Goal: Task Accomplishment & Management: Manage account settings

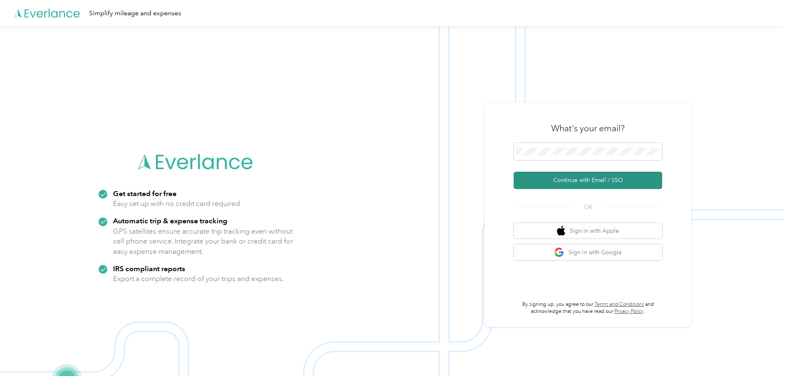
click at [574, 178] on button "Continue with Email / SSO" at bounding box center [588, 180] width 148 height 17
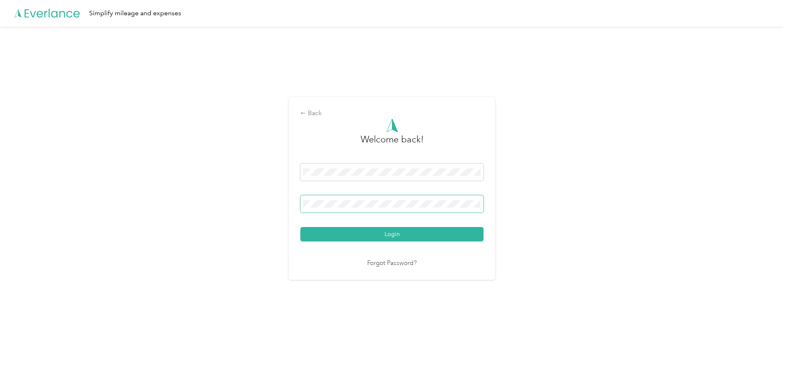
click at [300, 227] on button "Login" at bounding box center [391, 234] width 183 height 14
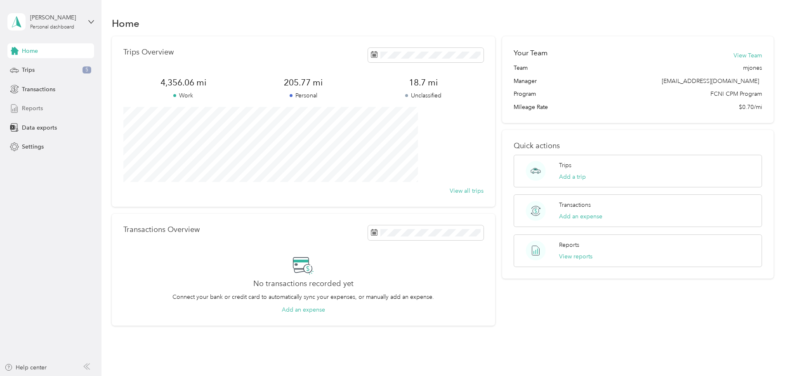
click at [35, 108] on span "Reports" at bounding box center [32, 108] width 21 height 9
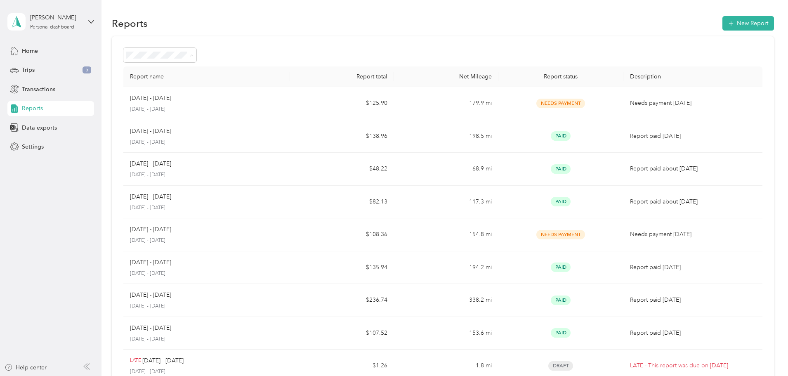
click at [229, 70] on div "All Reports" at bounding box center [210, 70] width 53 height 9
click at [37, 70] on div "Trips 5" at bounding box center [50, 70] width 87 height 15
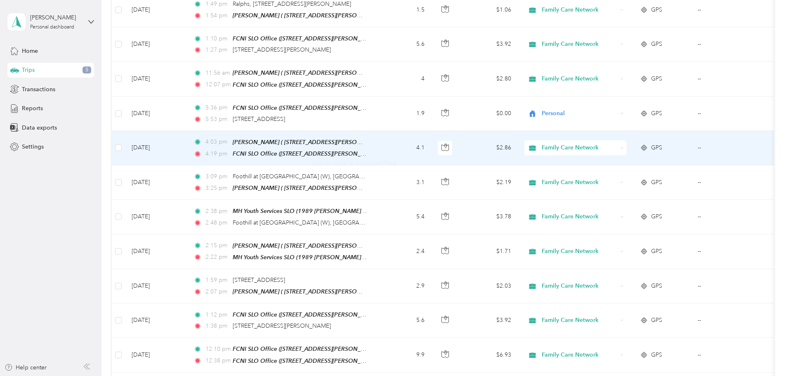
scroll to position [412, 0]
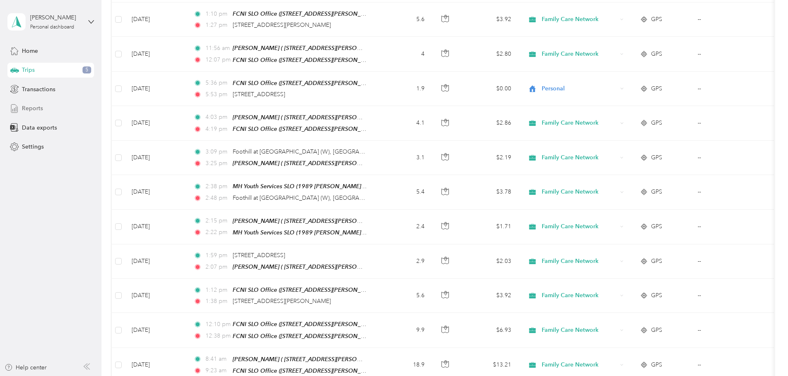
click at [42, 108] on div "Reports" at bounding box center [50, 108] width 87 height 15
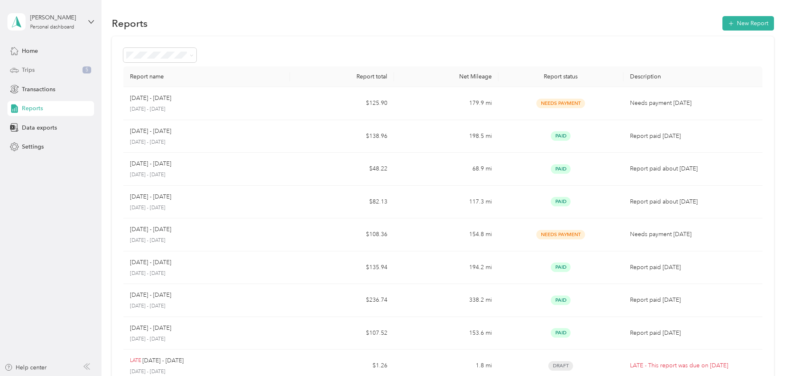
click at [39, 70] on div "Trips 5" at bounding box center [50, 70] width 87 height 15
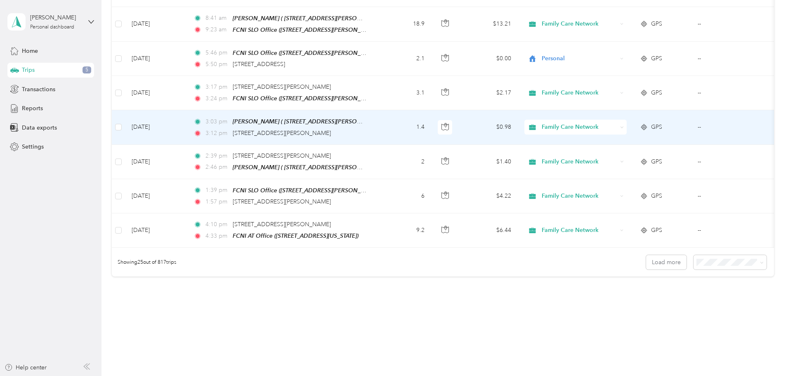
scroll to position [761, 0]
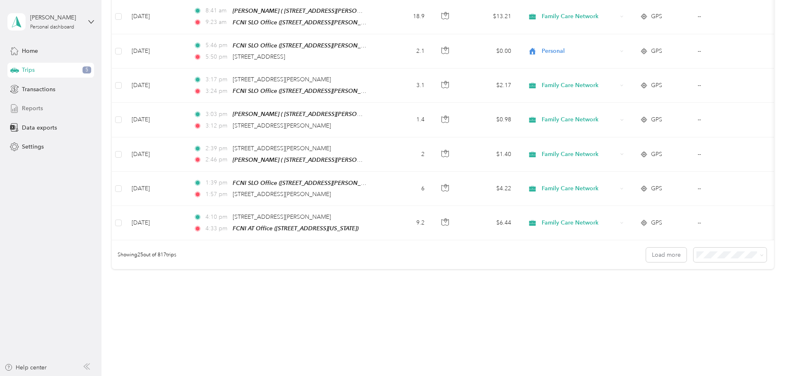
click at [36, 108] on span "Reports" at bounding box center [32, 108] width 21 height 9
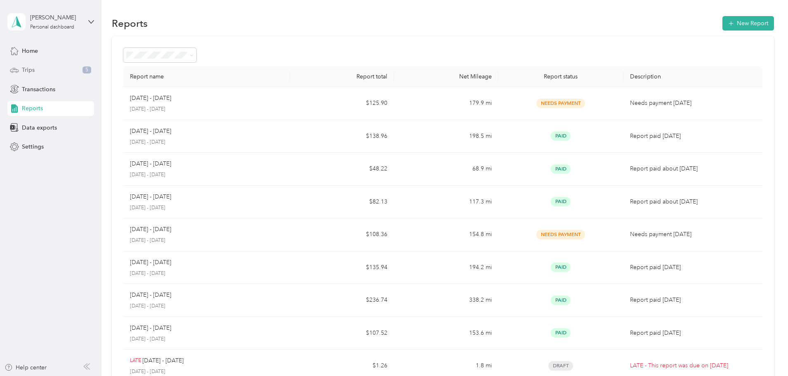
click at [38, 68] on div "Trips 5" at bounding box center [50, 70] width 87 height 15
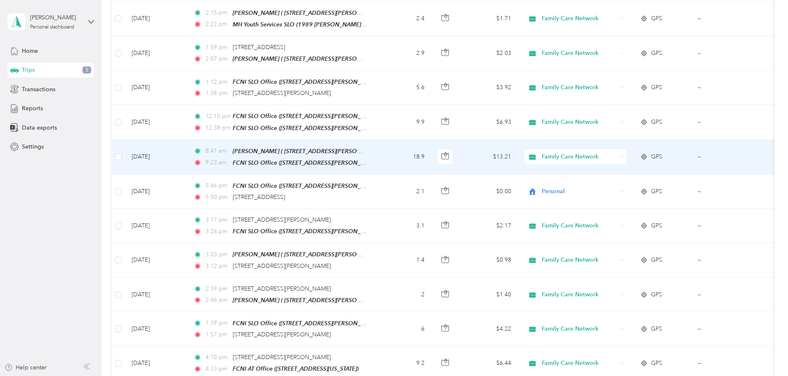
scroll to position [761, 0]
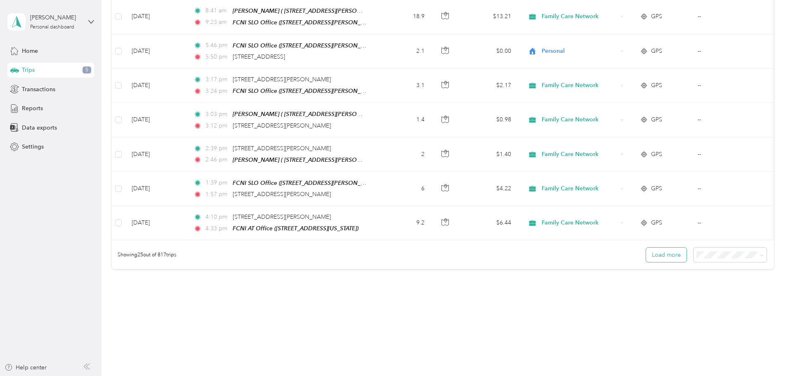
click at [646, 247] on button "Load more" at bounding box center [666, 254] width 40 height 14
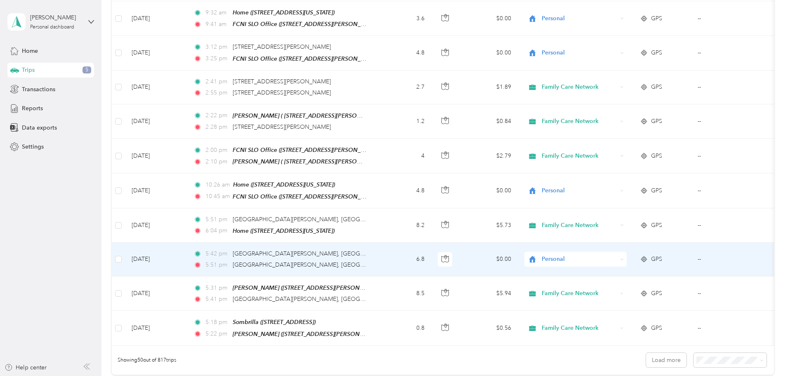
scroll to position [1544, 0]
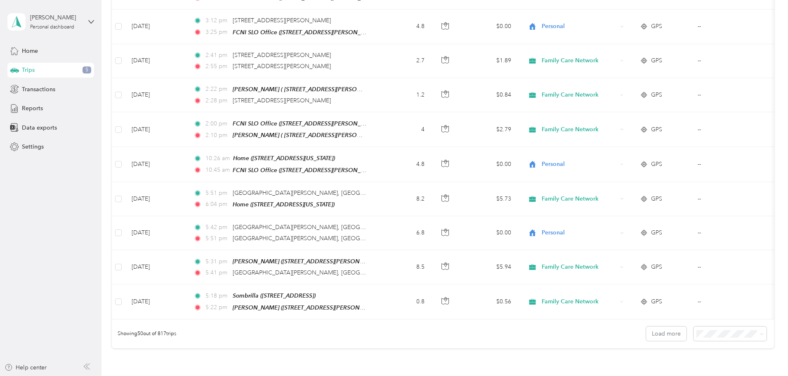
click at [613, 319] on div "Showing 50 out of 817 trips Load more" at bounding box center [443, 333] width 662 height 29
click at [646, 326] on button "Load more" at bounding box center [666, 333] width 40 height 14
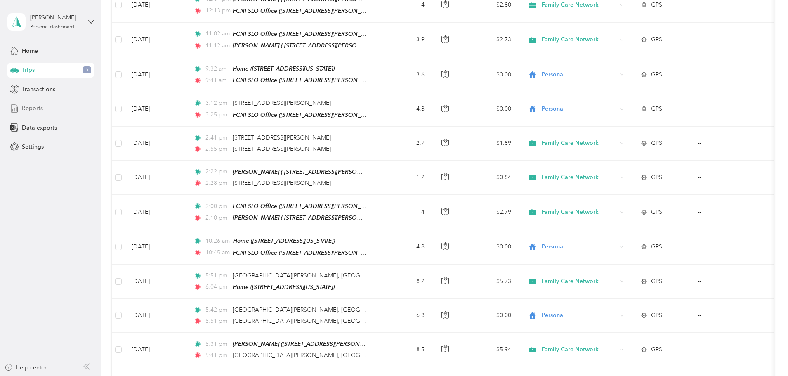
click at [45, 101] on div "Reports" at bounding box center [50, 108] width 87 height 15
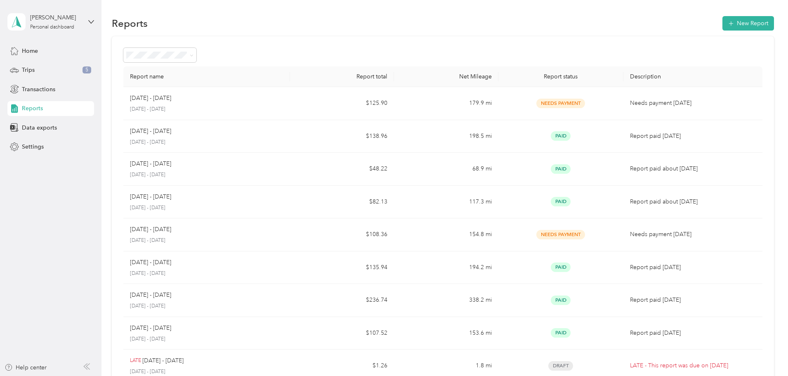
click at [214, 101] on li "Needs approval" at bounding box center [214, 98] width 73 height 14
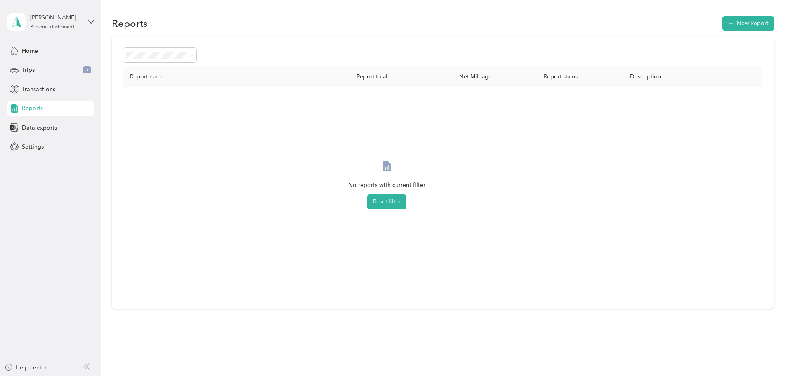
click at [210, 73] on li "All Reports" at bounding box center [214, 70] width 73 height 14
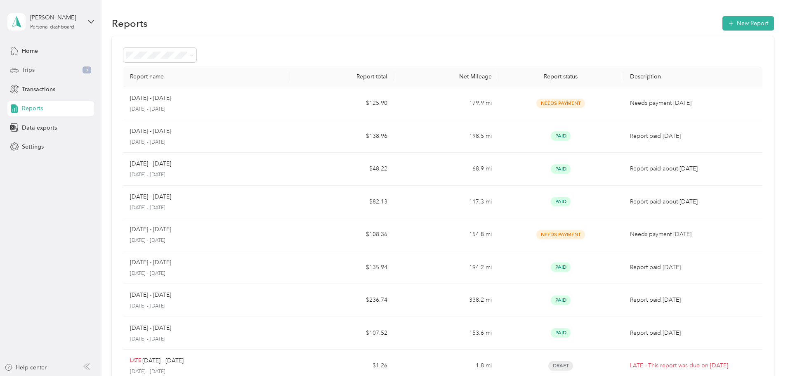
click at [61, 66] on div "Trips 5" at bounding box center [50, 70] width 87 height 15
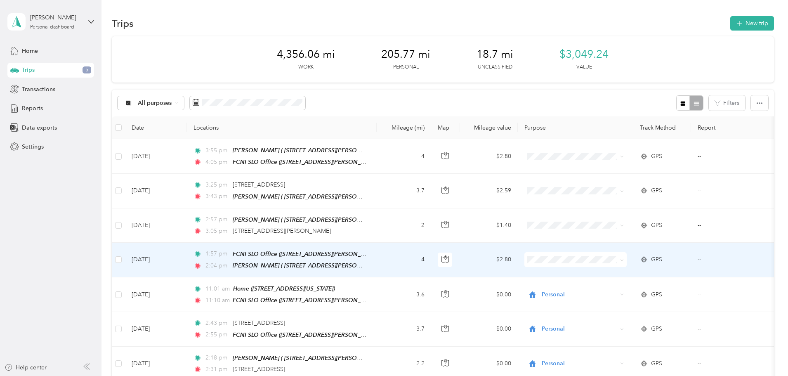
click at [187, 260] on td "[DATE]" at bounding box center [156, 260] width 62 height 35
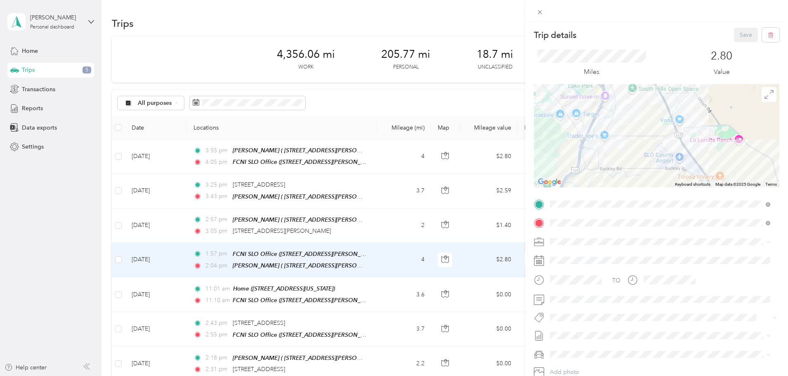
click at [582, 252] on div "Family Care Network" at bounding box center [660, 256] width 214 height 9
click at [577, 346] on span "Thpp-nmd (slo)" at bounding box center [576, 347] width 35 height 7
click at [735, 32] on button "Save" at bounding box center [746, 35] width 24 height 14
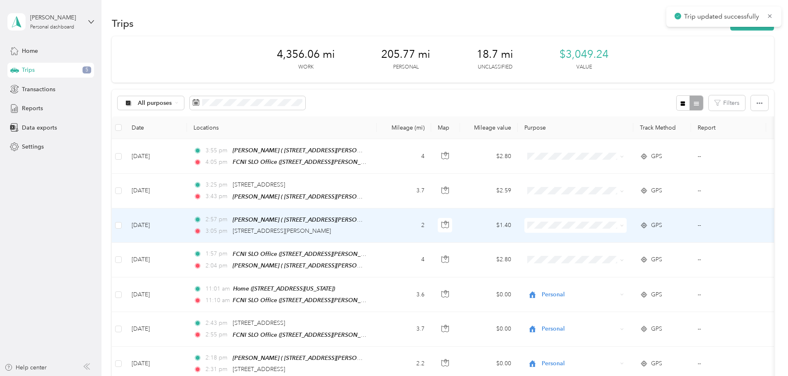
click at [187, 229] on td "[DATE]" at bounding box center [156, 225] width 62 height 34
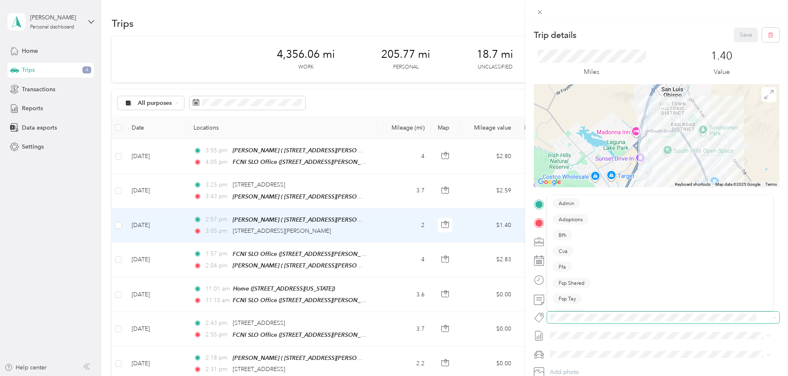
click at [574, 313] on span at bounding box center [656, 317] width 218 height 9
click at [570, 375] on div "Trip details Save This trip cannot be edited because it is either under review,…" at bounding box center [392, 376] width 784 height 0
click at [582, 331] on span "Specialty Mhs" at bounding box center [575, 331] width 32 height 7
click at [573, 236] on span at bounding box center [663, 241] width 232 height 13
click at [587, 259] on li "Family Care Network" at bounding box center [660, 255] width 226 height 14
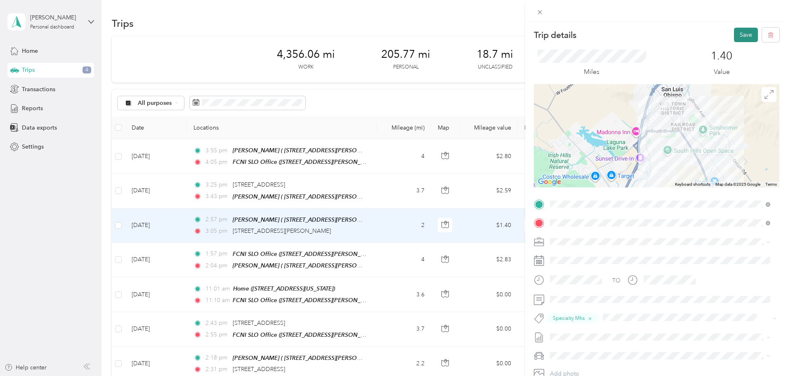
click at [740, 33] on button "Save" at bounding box center [746, 35] width 24 height 14
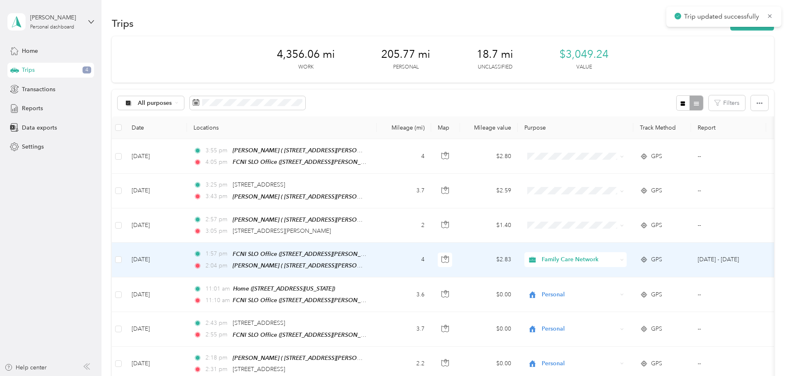
click at [187, 256] on td "[DATE]" at bounding box center [156, 260] width 62 height 35
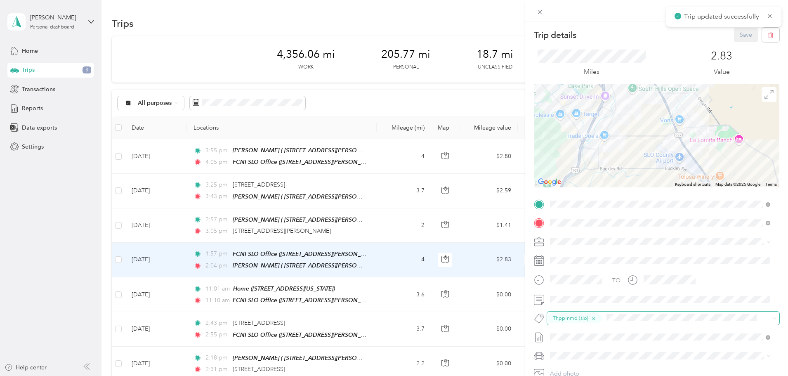
click at [593, 317] on icon "button" at bounding box center [593, 318] width 5 height 5
click at [581, 330] on span "Specialty Mhs" at bounding box center [575, 331] width 32 height 7
click at [734, 35] on button "Save" at bounding box center [746, 35] width 24 height 14
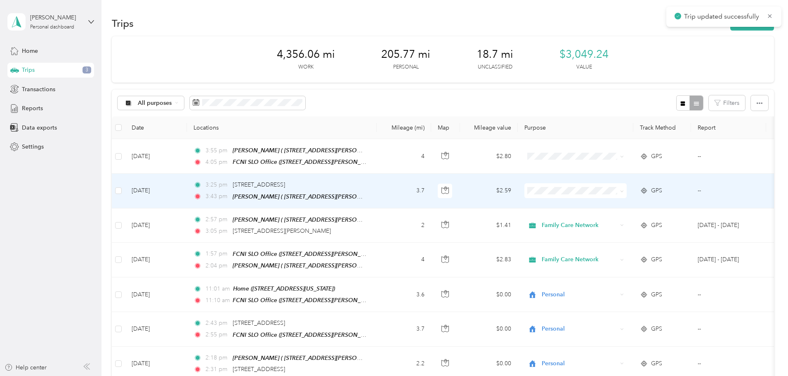
click at [187, 185] on td "[DATE]" at bounding box center [156, 191] width 62 height 34
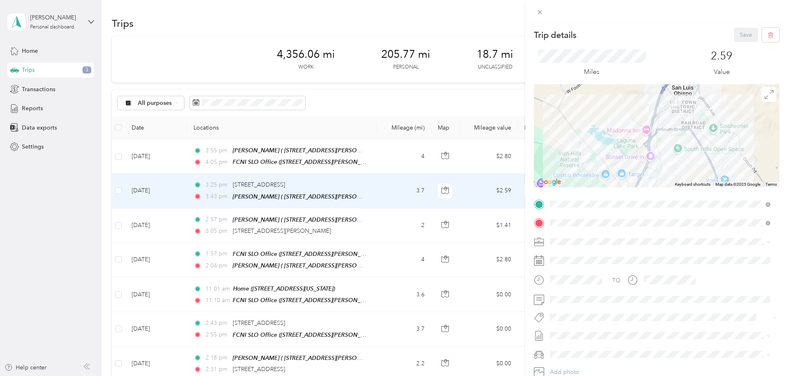
click at [575, 236] on span at bounding box center [663, 241] width 232 height 13
click at [582, 250] on li "Family Care Network" at bounding box center [660, 256] width 226 height 14
click at [575, 313] on span at bounding box center [656, 317] width 218 height 9
click at [576, 375] on div "Trip details Save This trip cannot be edited because it is either under review,…" at bounding box center [392, 376] width 784 height 0
click at [583, 335] on button "Specialty Mhs" at bounding box center [574, 332] width 43 height 10
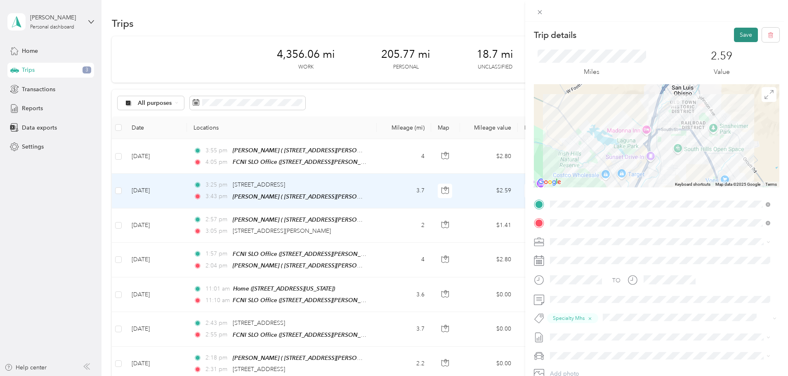
click at [741, 33] on button "Save" at bounding box center [746, 35] width 24 height 14
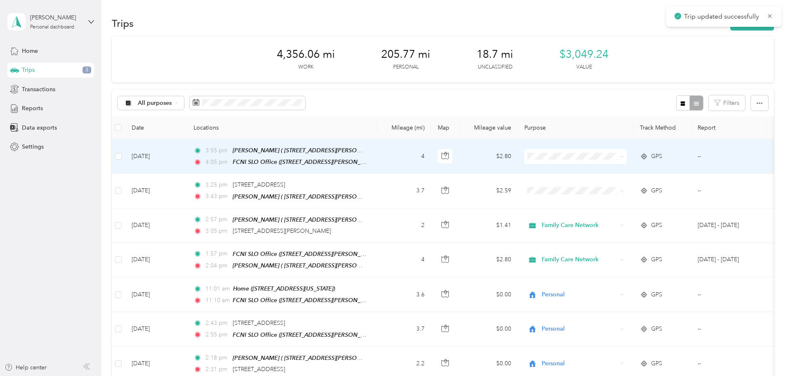
click at [187, 165] on td "[DATE]" at bounding box center [156, 156] width 62 height 35
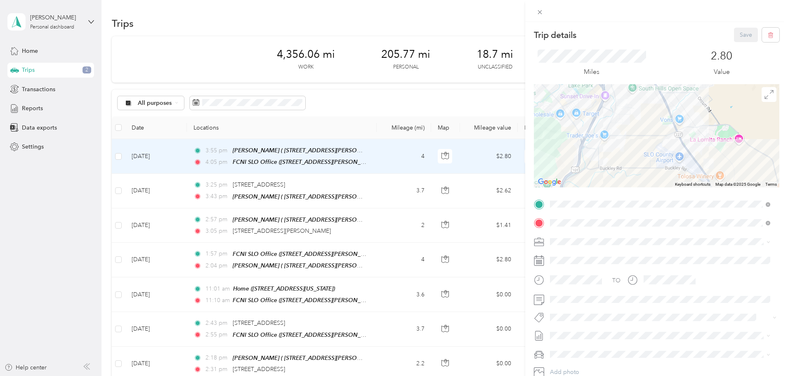
click at [572, 254] on span "Family Care Network" at bounding box center [580, 253] width 54 height 7
click at [583, 333] on span "Specialty Mhs" at bounding box center [575, 331] width 32 height 7
click at [738, 33] on button "Save" at bounding box center [746, 35] width 24 height 14
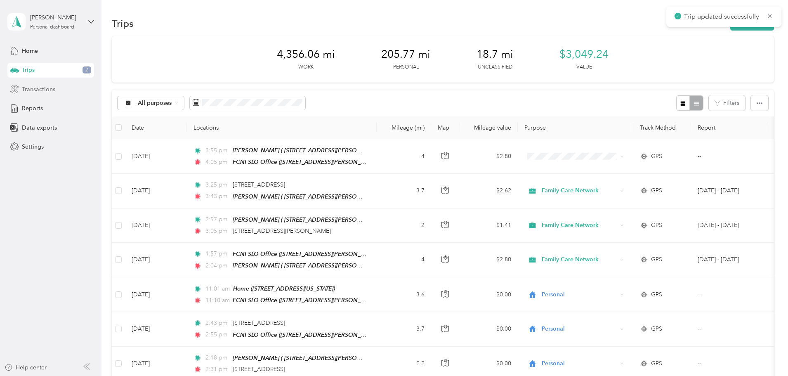
click at [44, 89] on span "Transactions" at bounding box center [38, 89] width 33 height 9
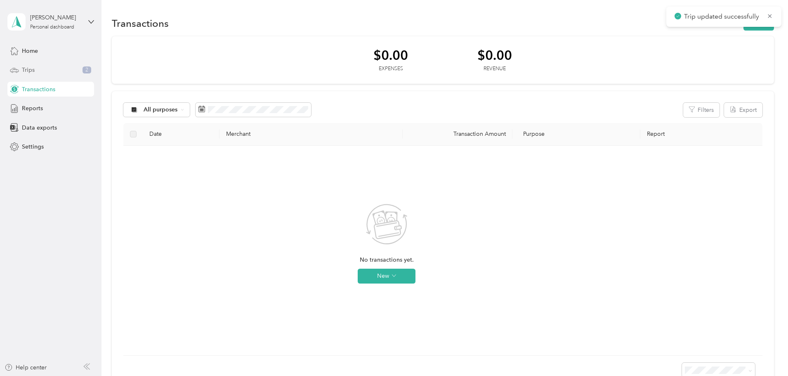
click at [38, 73] on div "Trips 2" at bounding box center [50, 70] width 87 height 15
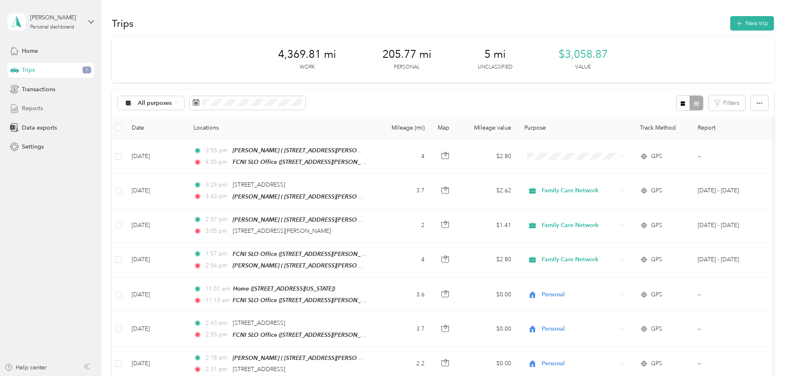
click at [40, 105] on span "Reports" at bounding box center [32, 108] width 21 height 9
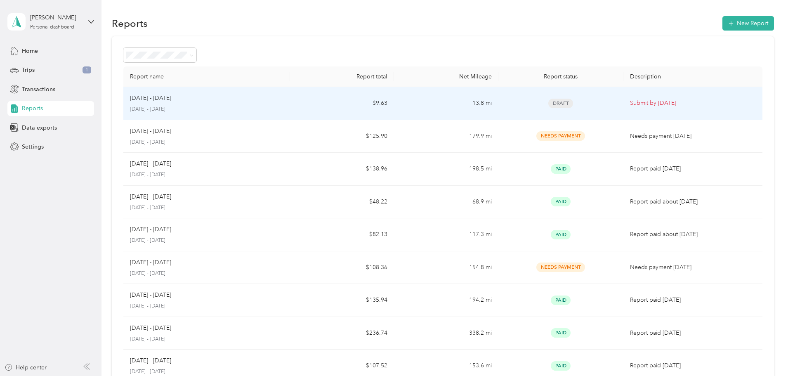
click at [257, 104] on div "[DATE] - [DATE] [DATE] - [DATE]" at bounding box center [206, 103] width 153 height 19
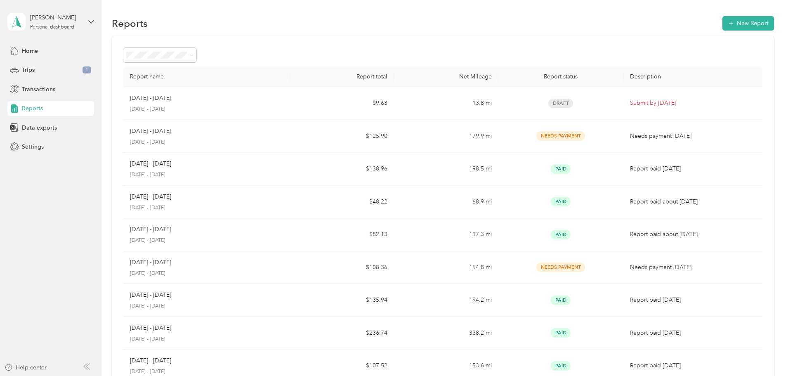
drag, startPoint x: 46, startPoint y: 72, endPoint x: 106, endPoint y: 79, distance: 59.8
click at [46, 72] on div "Trips 1" at bounding box center [50, 70] width 87 height 15
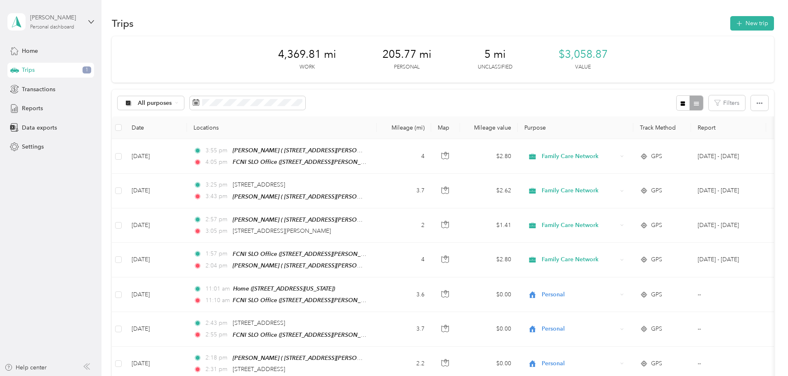
click at [46, 17] on div "[PERSON_NAME]" at bounding box center [56, 17] width 52 height 9
click at [68, 64] on div "Log out" at bounding box center [94, 66] width 162 height 14
